Goal: Browse casually

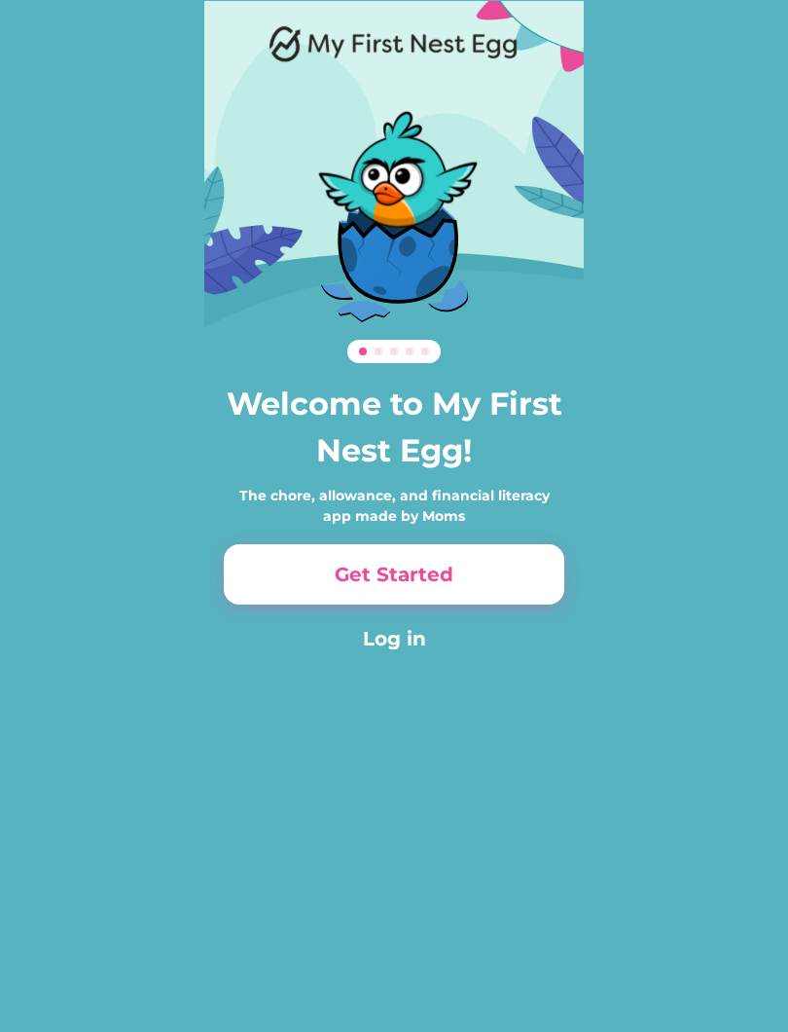
click at [453, 576] on button "Get Started" at bounding box center [394, 574] width 341 height 60
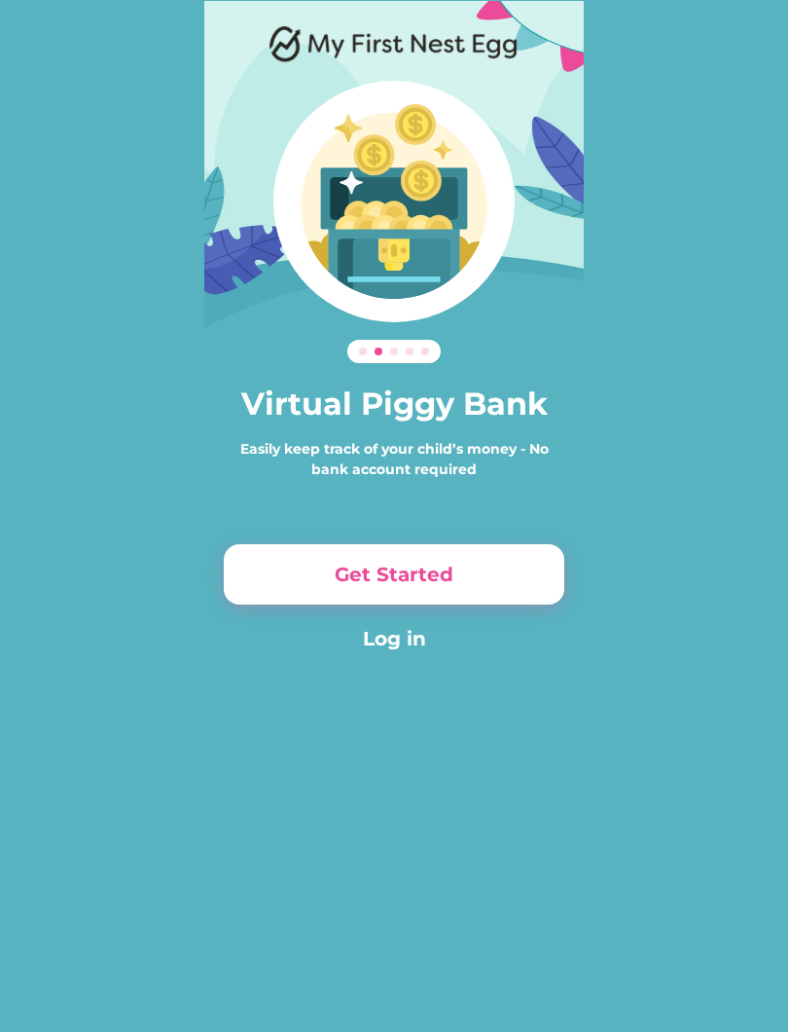
click at [491, 567] on button "Get Started" at bounding box center [394, 574] width 341 height 60
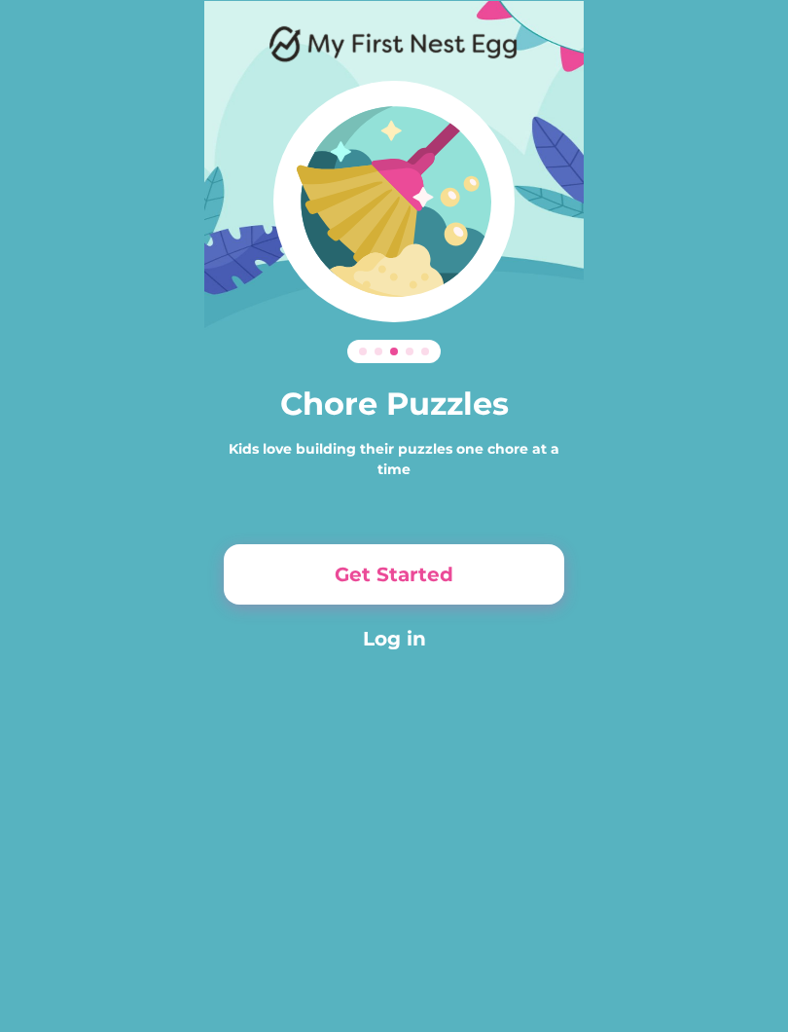
click at [503, 572] on button "Get Started" at bounding box center [394, 574] width 341 height 60
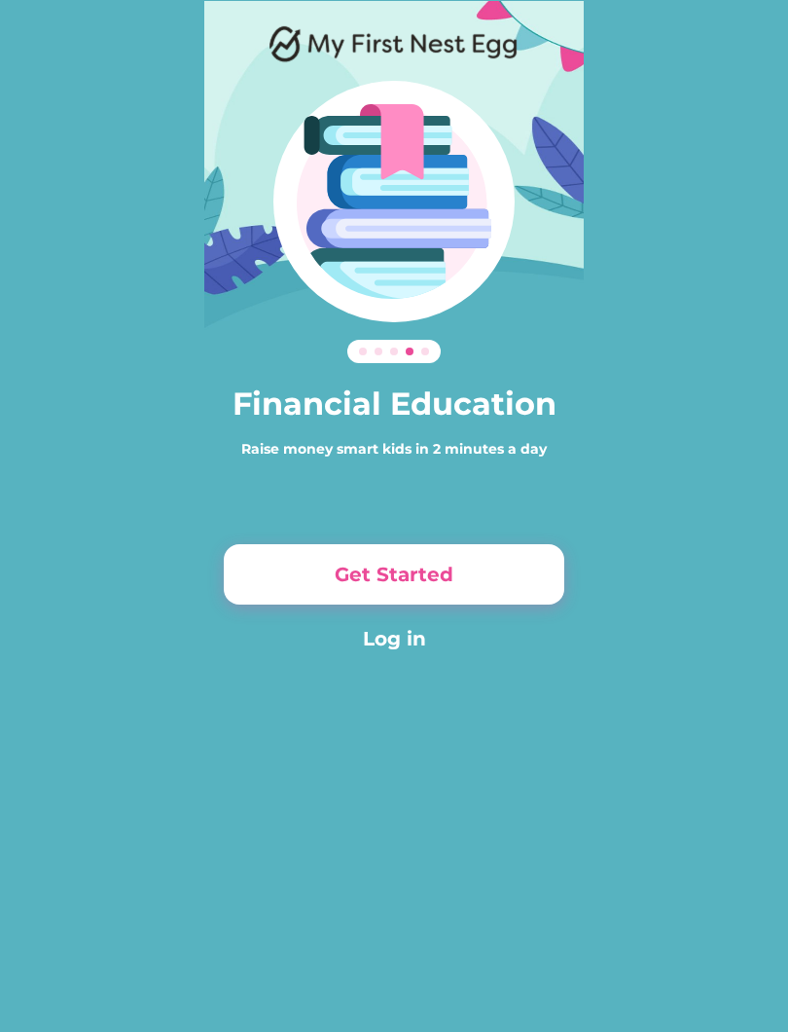
click at [506, 570] on button "Get Started" at bounding box center [394, 574] width 341 height 60
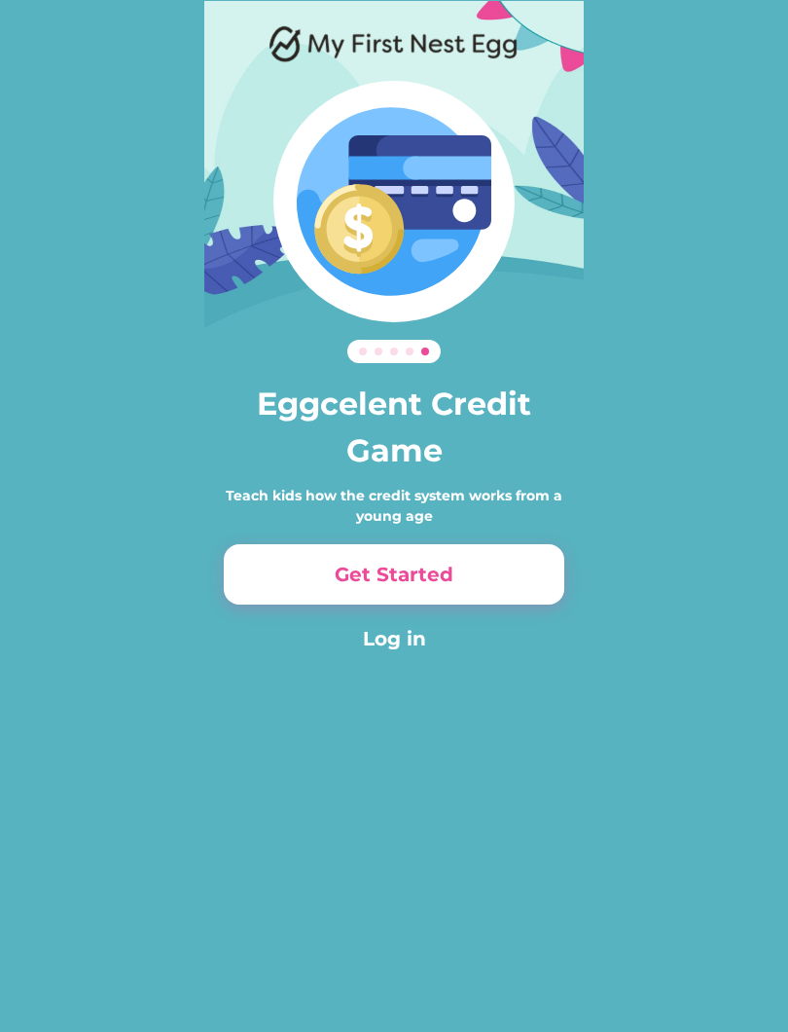
click at [529, 576] on button "Get Started" at bounding box center [394, 574] width 341 height 60
